Goal: Task Accomplishment & Management: Manage account settings

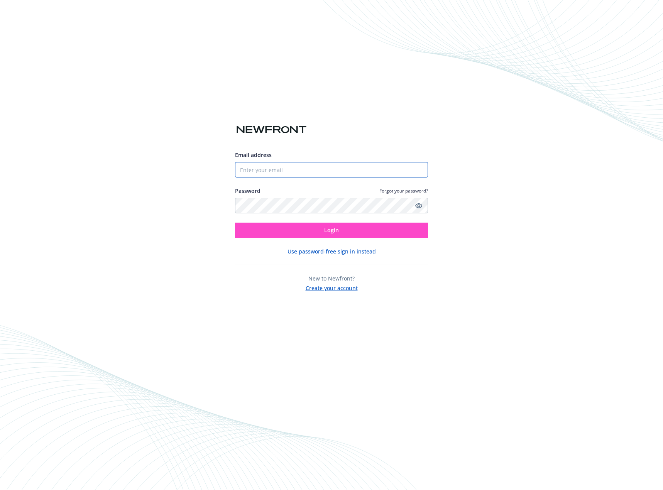
type input "[PERSON_NAME][EMAIL_ADDRESS][PERSON_NAME][DOMAIN_NAME]"
click at [301, 236] on button "Login" at bounding box center [331, 230] width 193 height 15
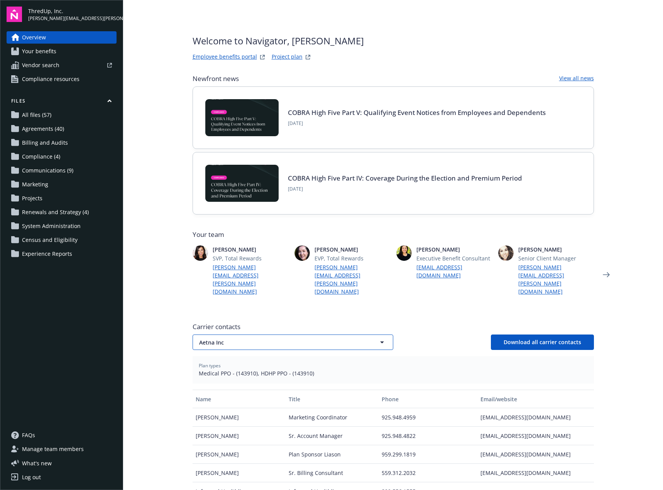
click at [337, 335] on button "Aetna Inc" at bounding box center [293, 342] width 201 height 15
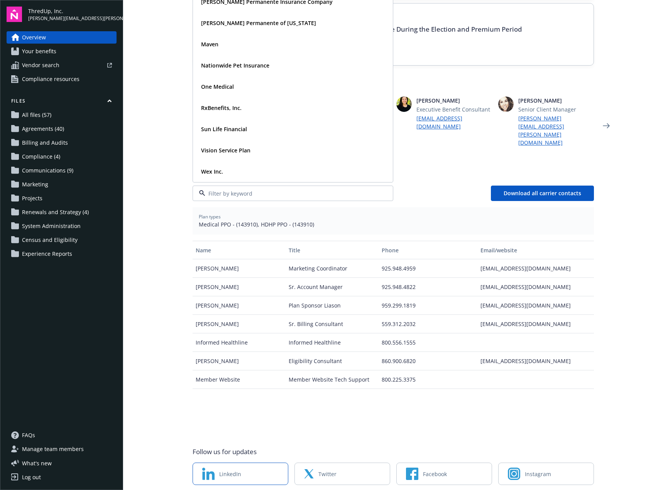
scroll to position [154, 0]
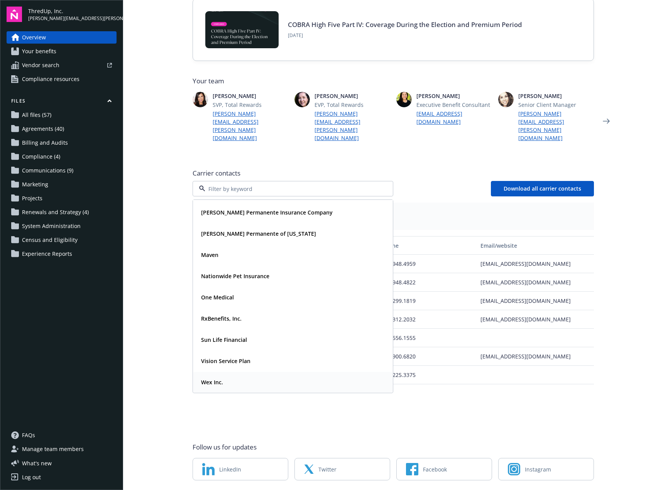
click at [215, 379] on strong "Wex Inc." at bounding box center [212, 382] width 22 height 7
